Goal: Find specific page/section: Find specific page/section

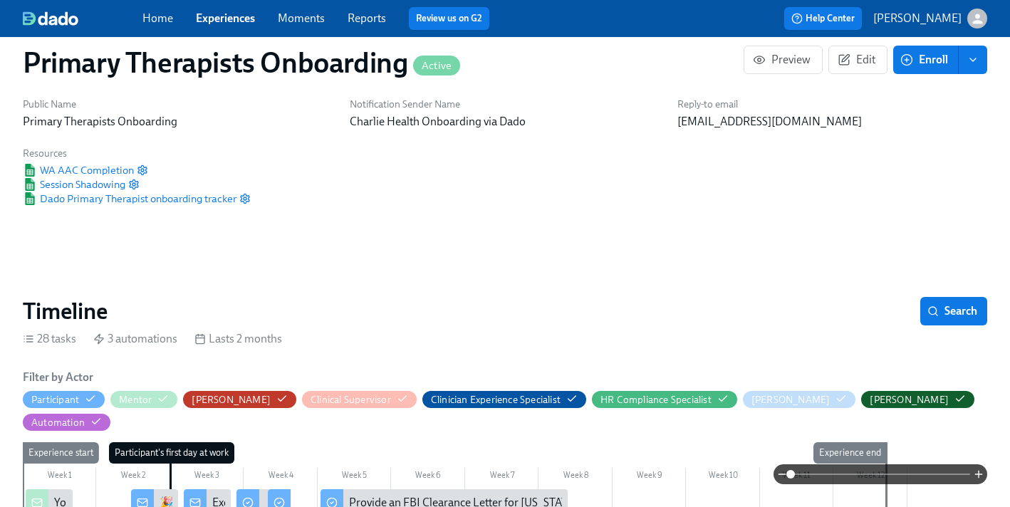
scroll to position [31, 0]
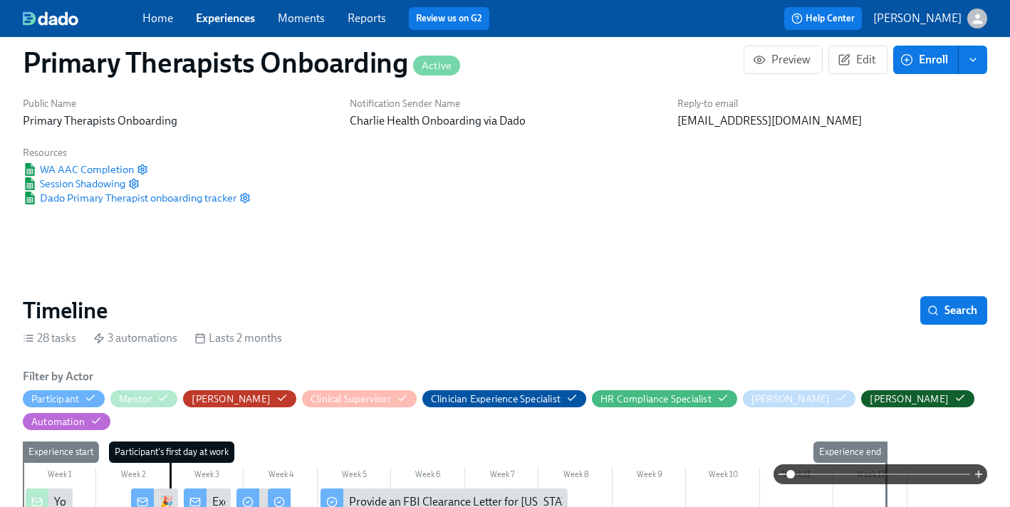
click at [236, 26] on div "Home Experiences Moments Reports Review us on G2" at bounding box center [353, 18] width 422 height 23
click at [234, 18] on link "Experiences" at bounding box center [225, 18] width 59 height 14
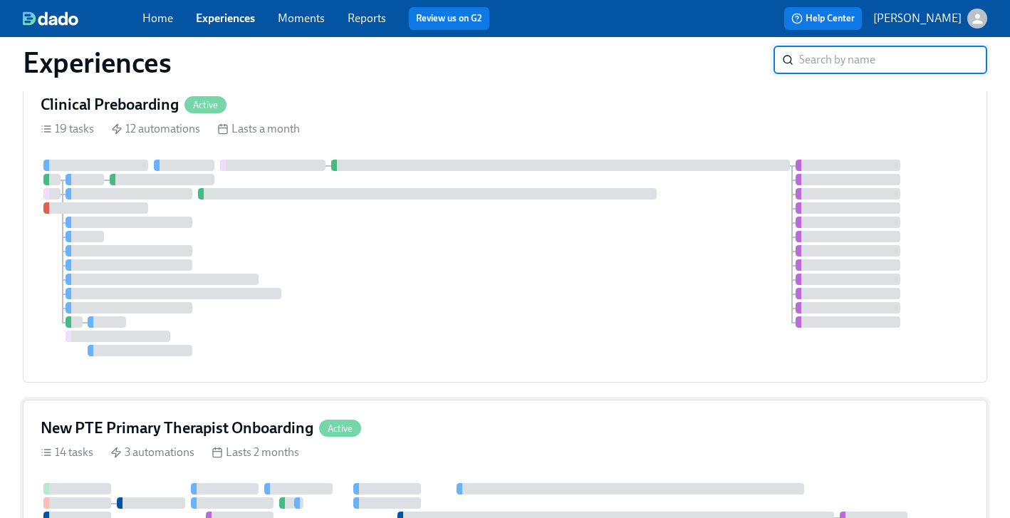
scroll to position [55, 0]
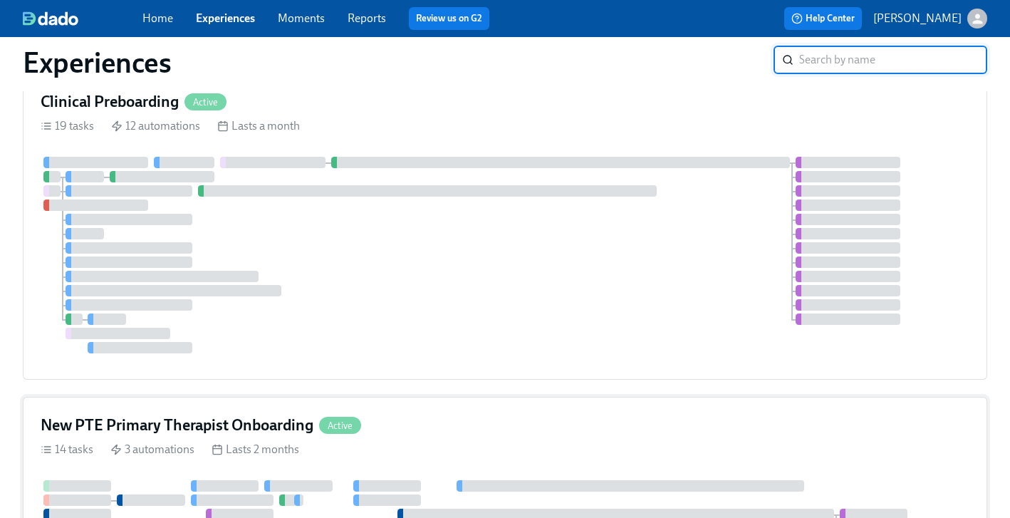
click at [453, 422] on div "New PTE Primary Therapist Onboarding Active" at bounding box center [505, 424] width 929 height 21
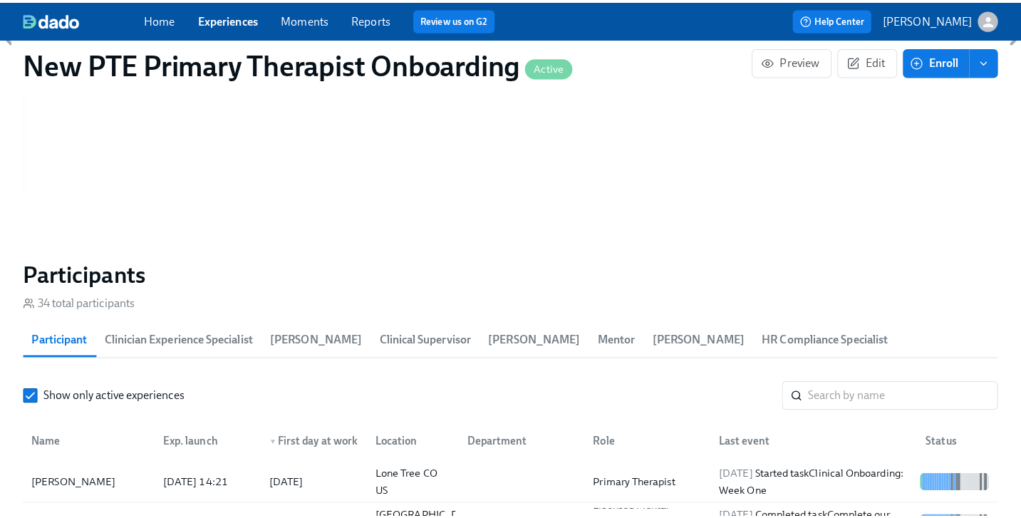
scroll to position [1293, 0]
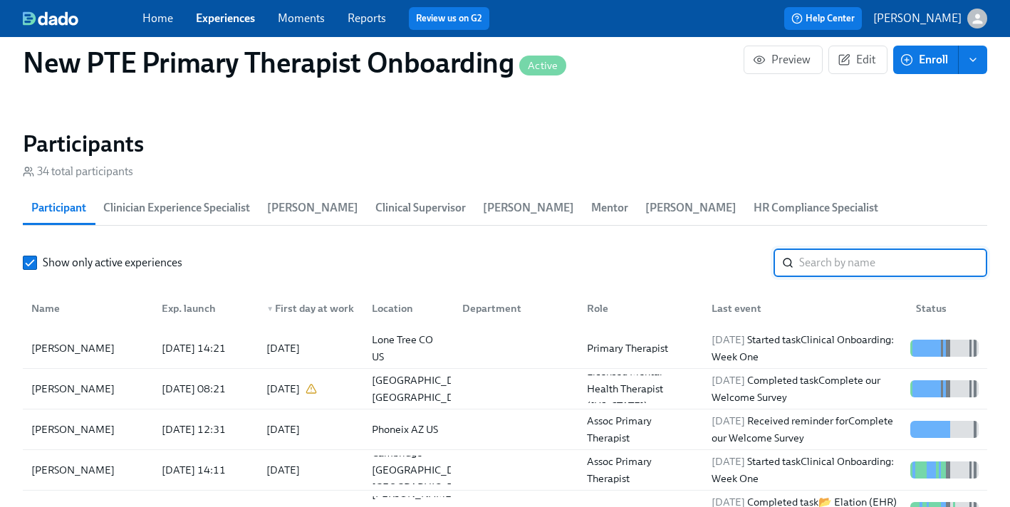
click at [845, 249] on input "search" at bounding box center [893, 263] width 188 height 28
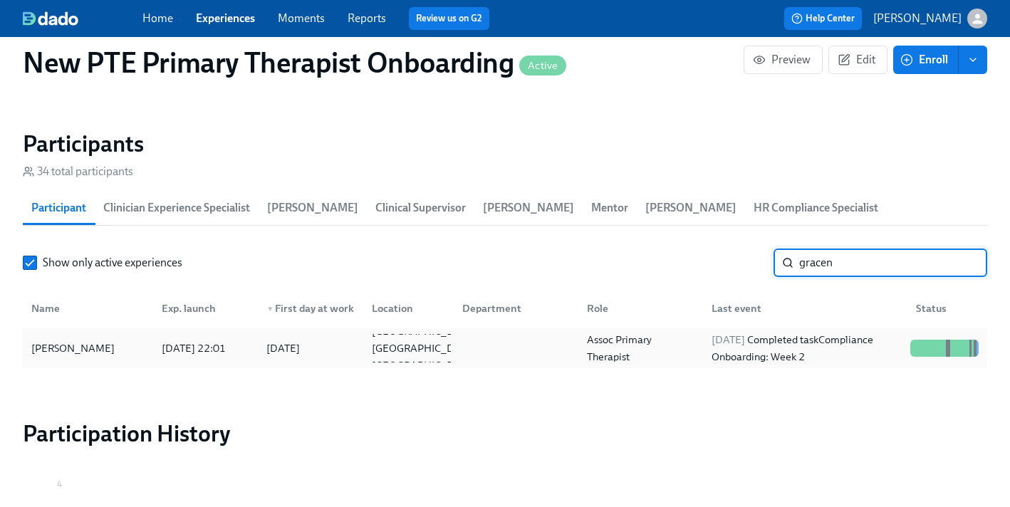
type input "gracen"
click at [62, 340] on div "[PERSON_NAME]" at bounding box center [73, 348] width 95 height 17
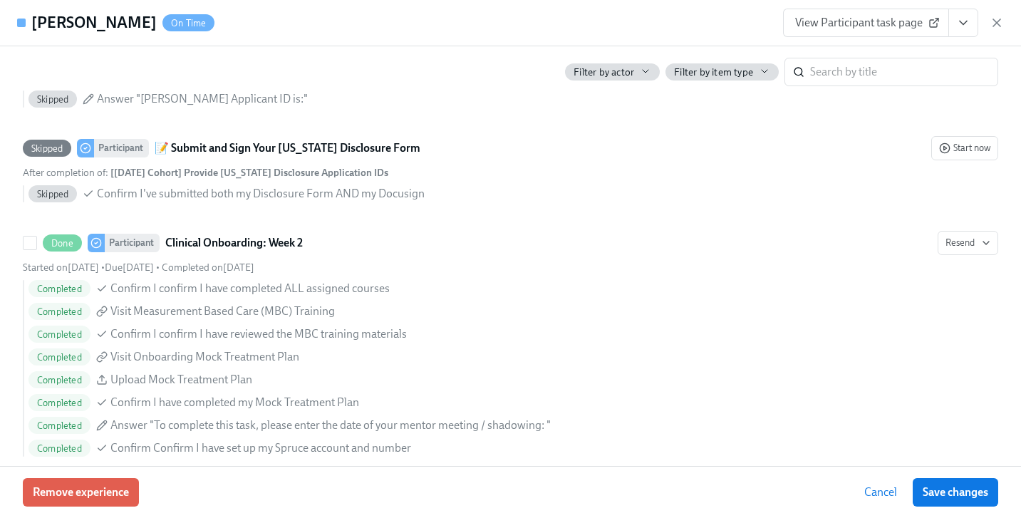
scroll to position [2632, 0]
